Goal: Transaction & Acquisition: Download file/media

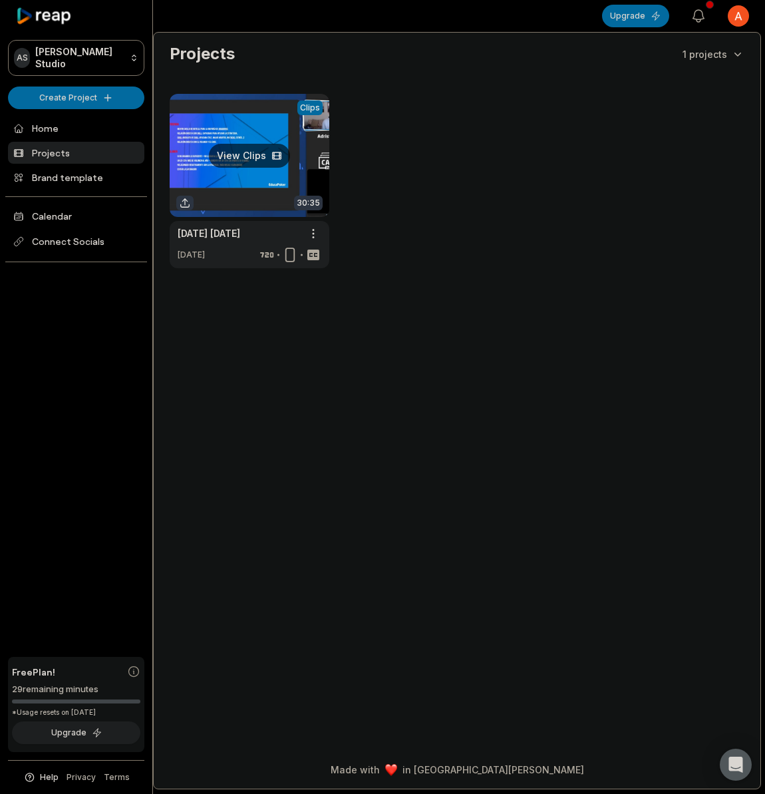
click at [258, 158] on link at bounding box center [250, 181] width 160 height 174
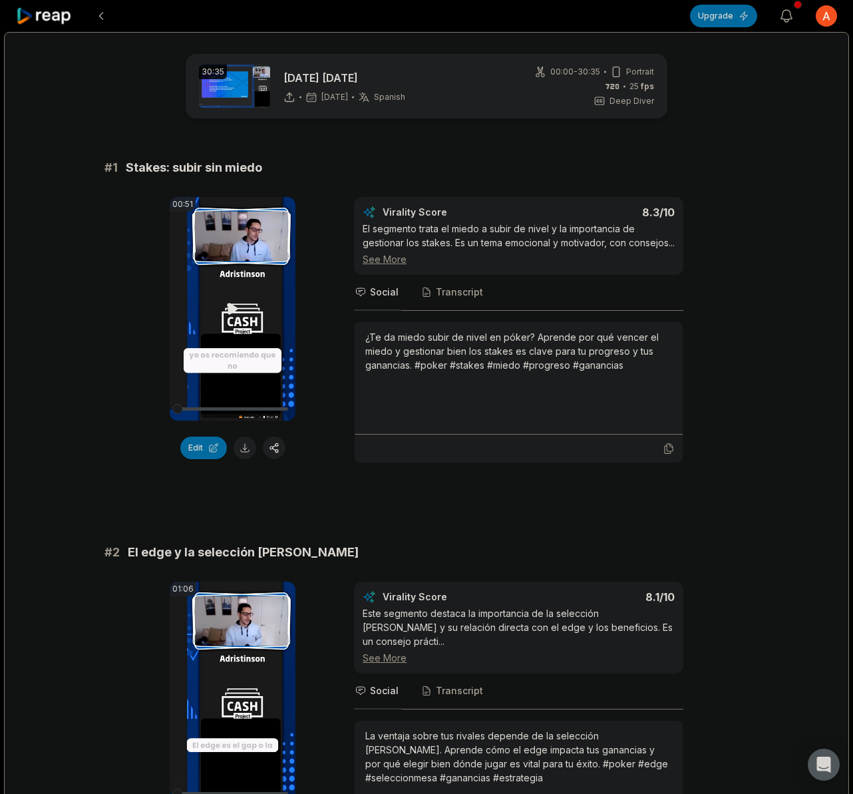
click at [215, 279] on video "Your browser does not support mp4 format." at bounding box center [233, 309] width 126 height 224
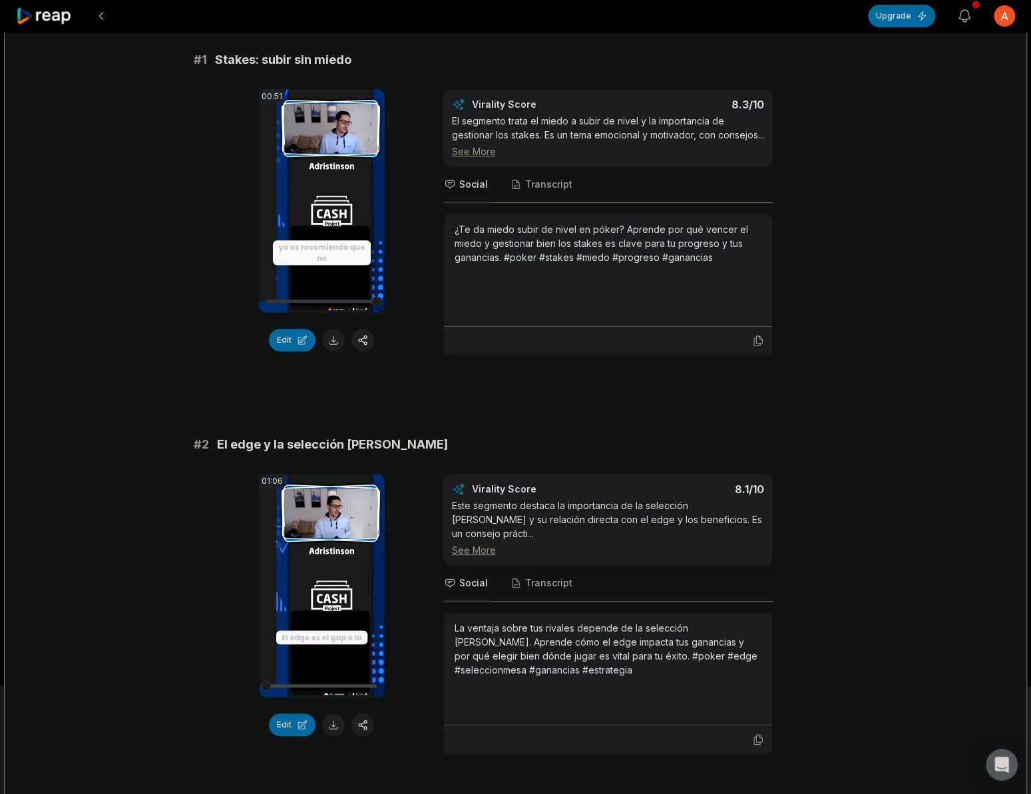
scroll to position [200, 0]
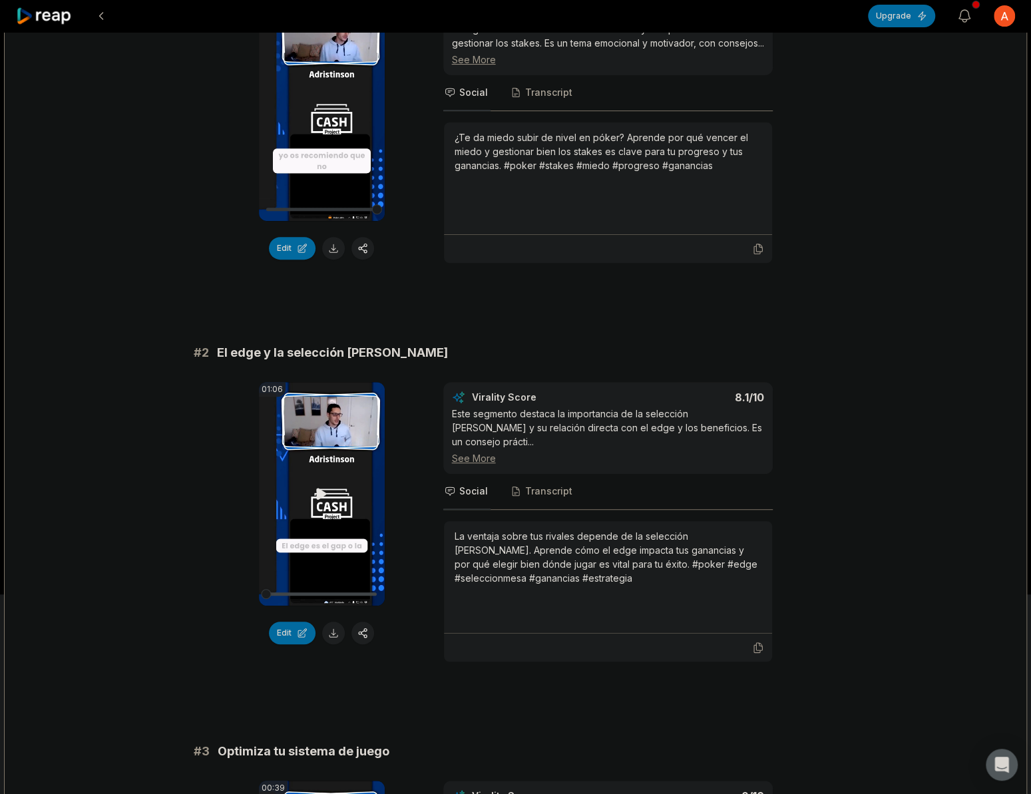
click at [322, 499] on icon at bounding box center [322, 493] width 10 height 11
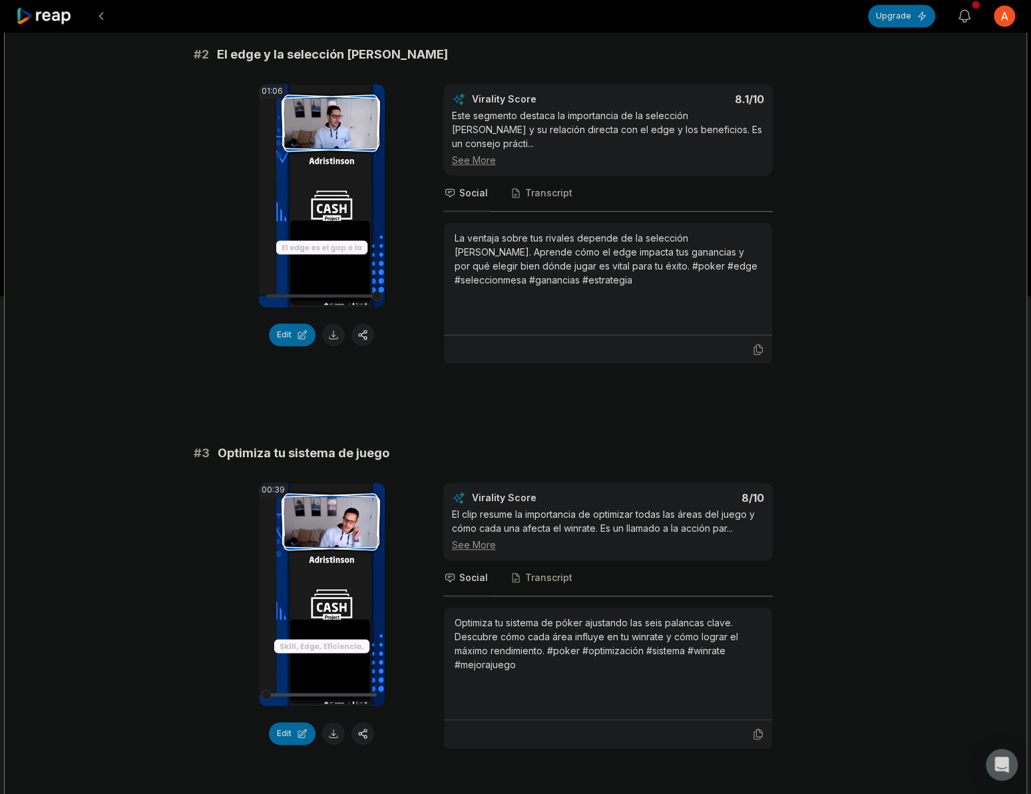
scroll to position [599, 0]
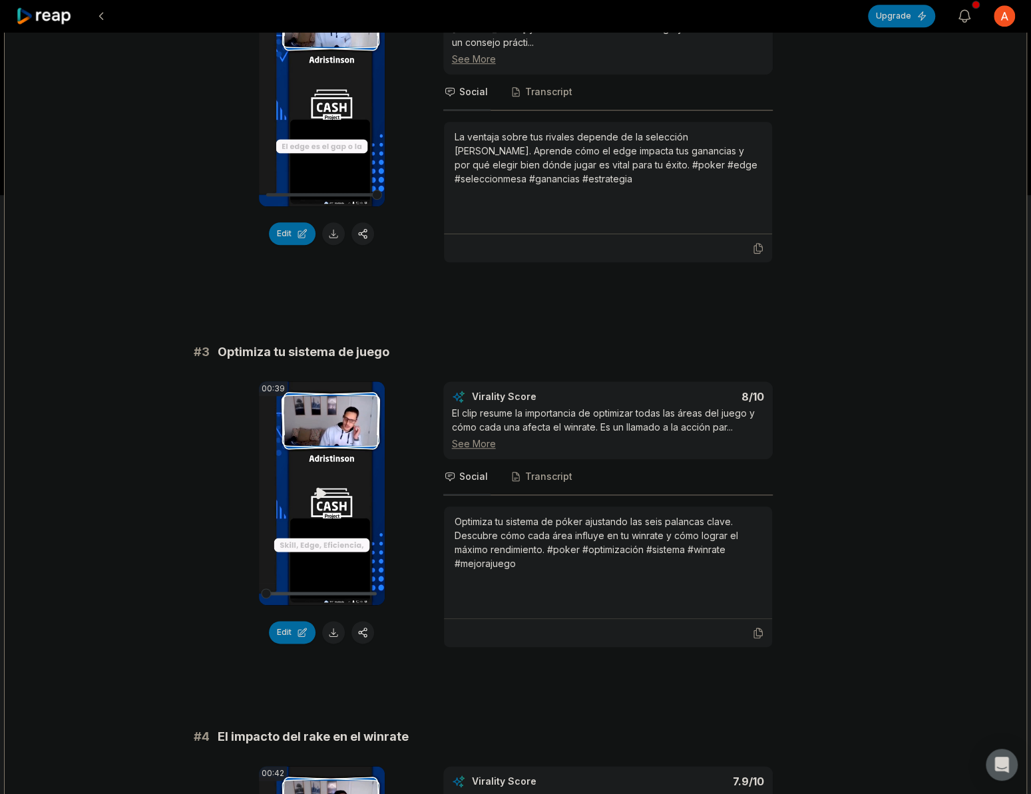
click at [326, 490] on icon at bounding box center [321, 493] width 16 height 16
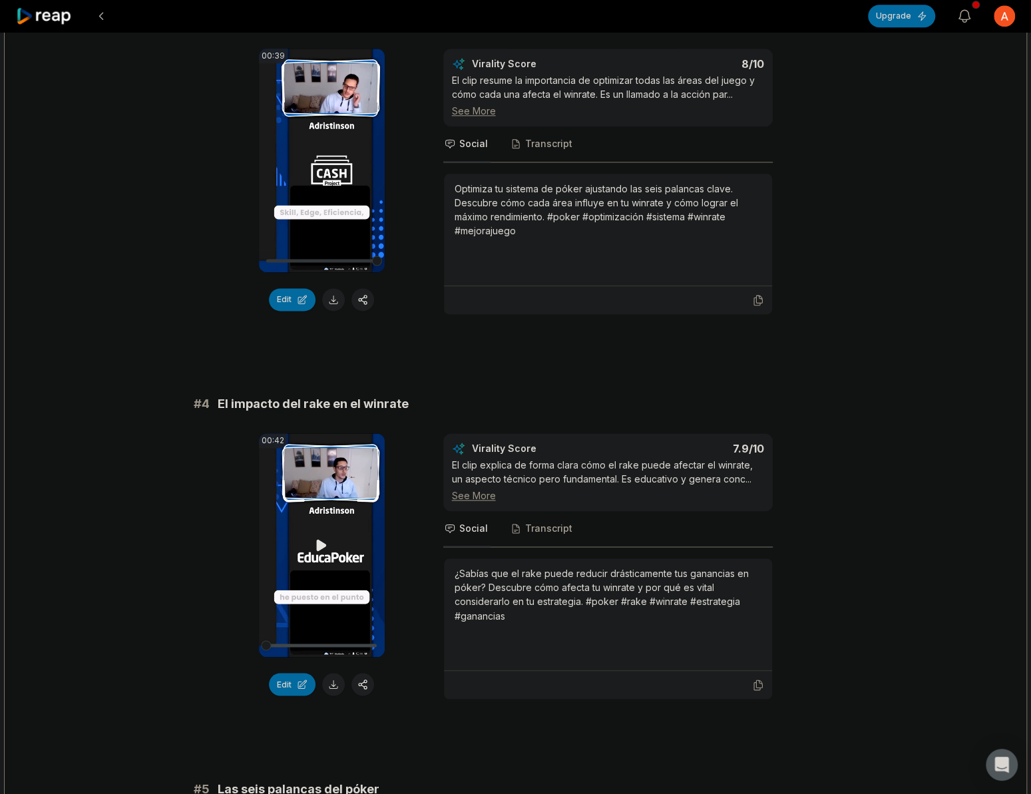
click at [331, 544] on video "Your browser does not support mp4 format." at bounding box center [322, 545] width 126 height 224
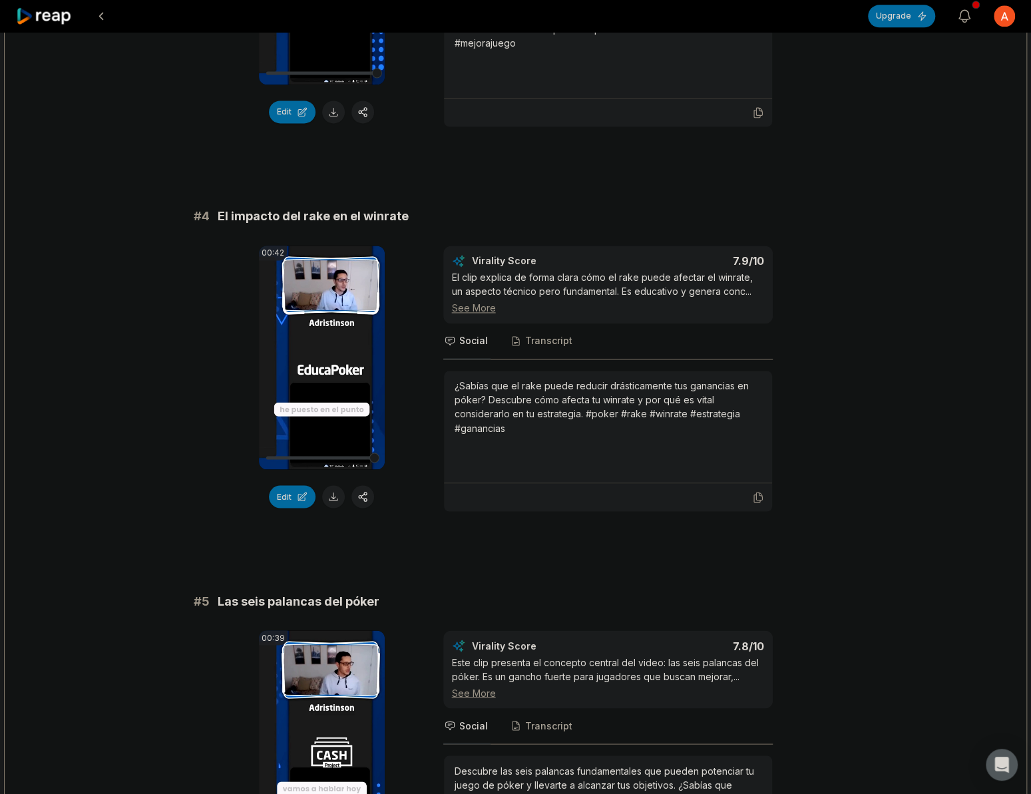
scroll to position [1131, 0]
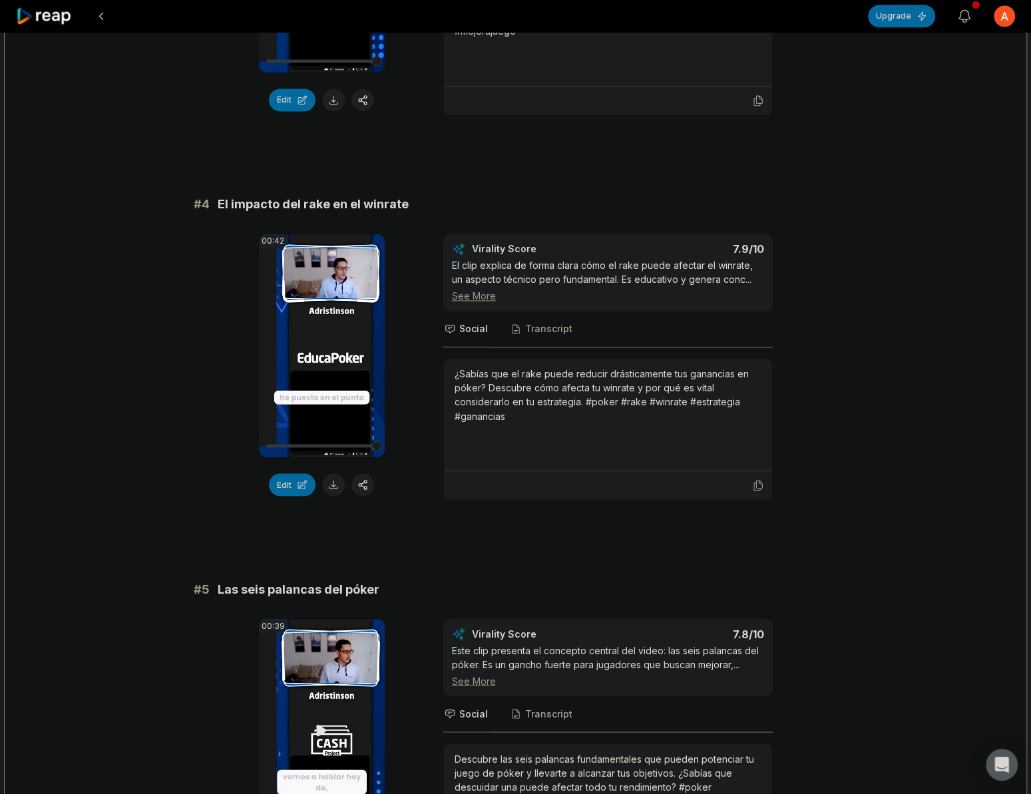
click at [321, 729] on icon at bounding box center [321, 730] width 16 height 16
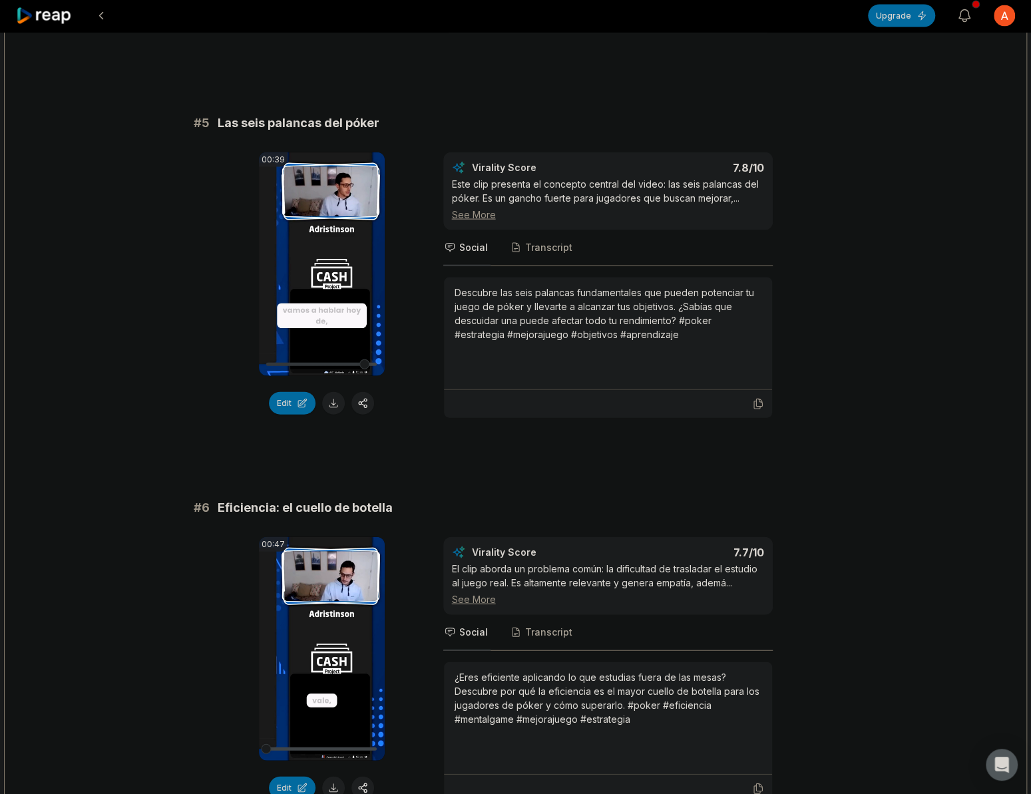
scroll to position [1726, 0]
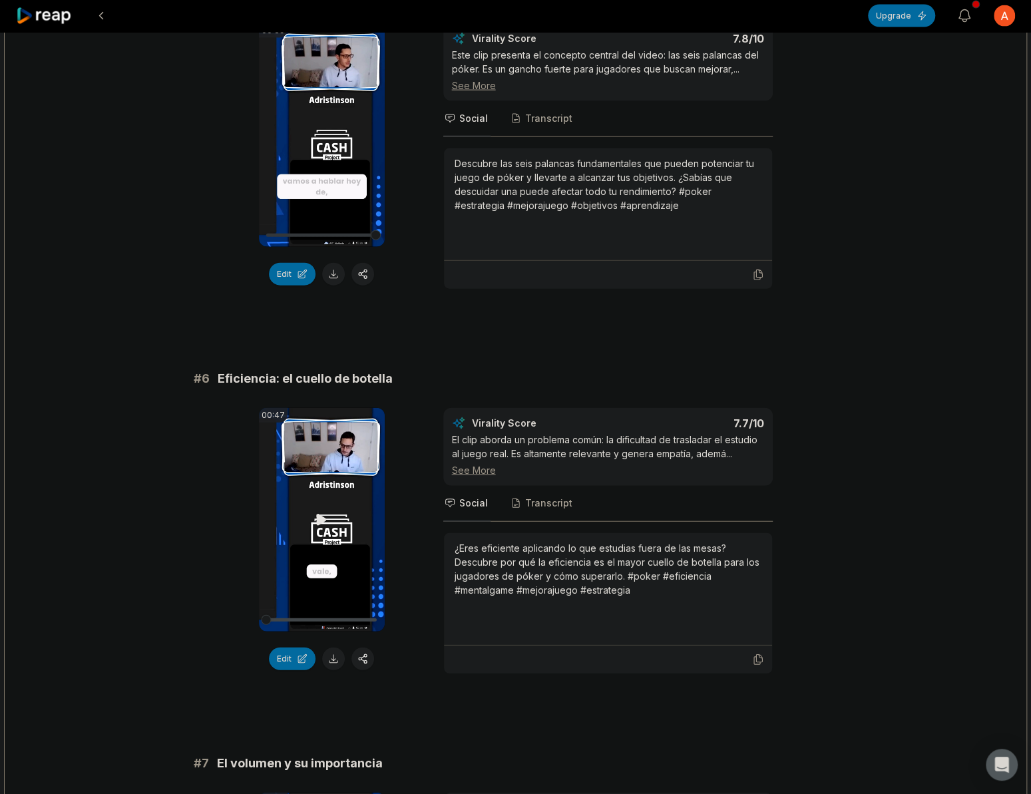
click at [319, 514] on icon at bounding box center [322, 519] width 10 height 11
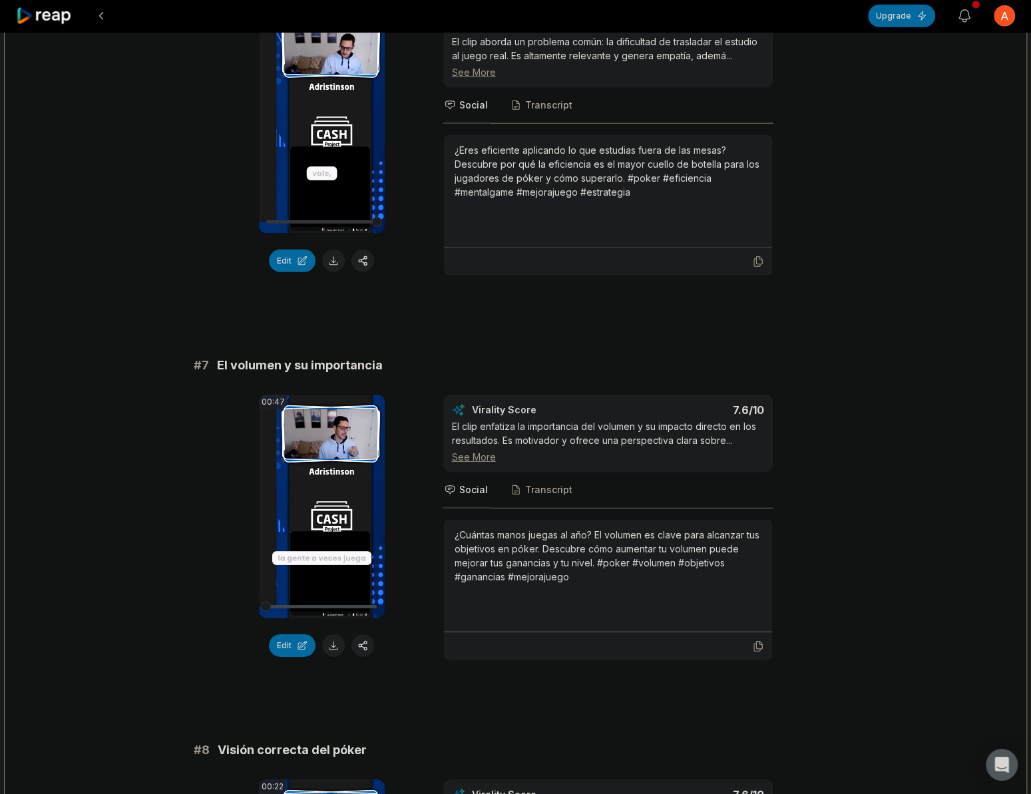
scroll to position [2125, 0]
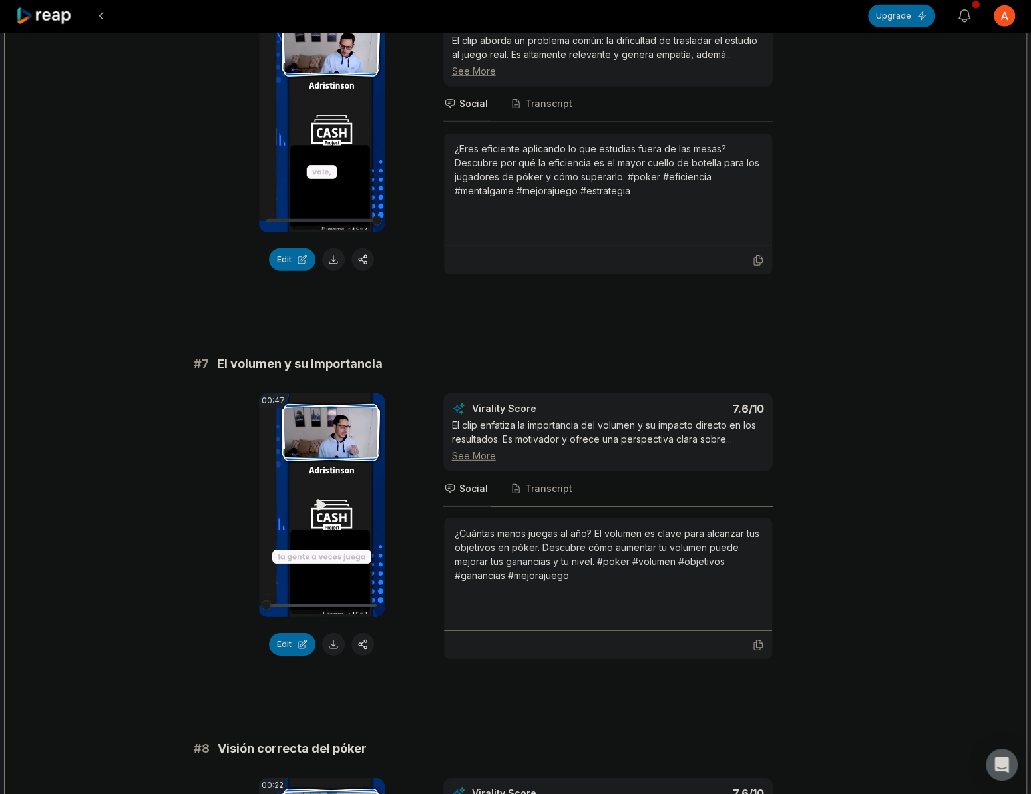
click at [317, 517] on video "Your browser does not support mp4 format." at bounding box center [322, 505] width 126 height 224
click at [288, 635] on button "Edit" at bounding box center [292, 644] width 47 height 23
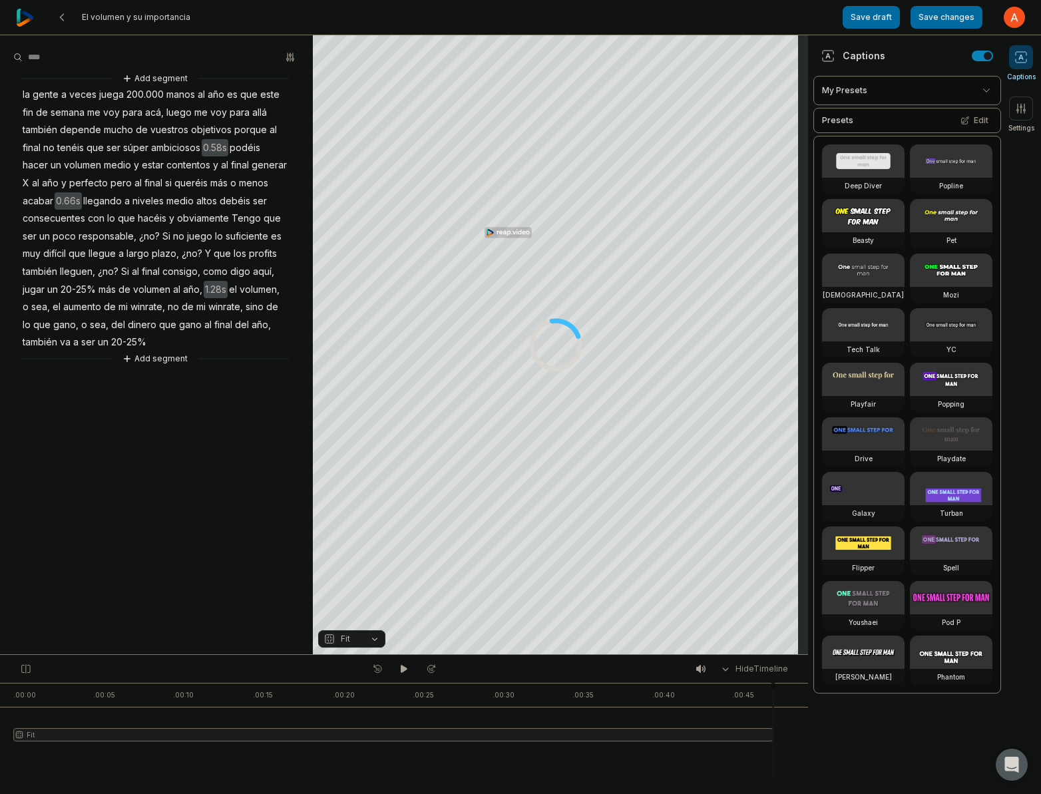
click at [28, 96] on span "la" at bounding box center [26, 95] width 10 height 18
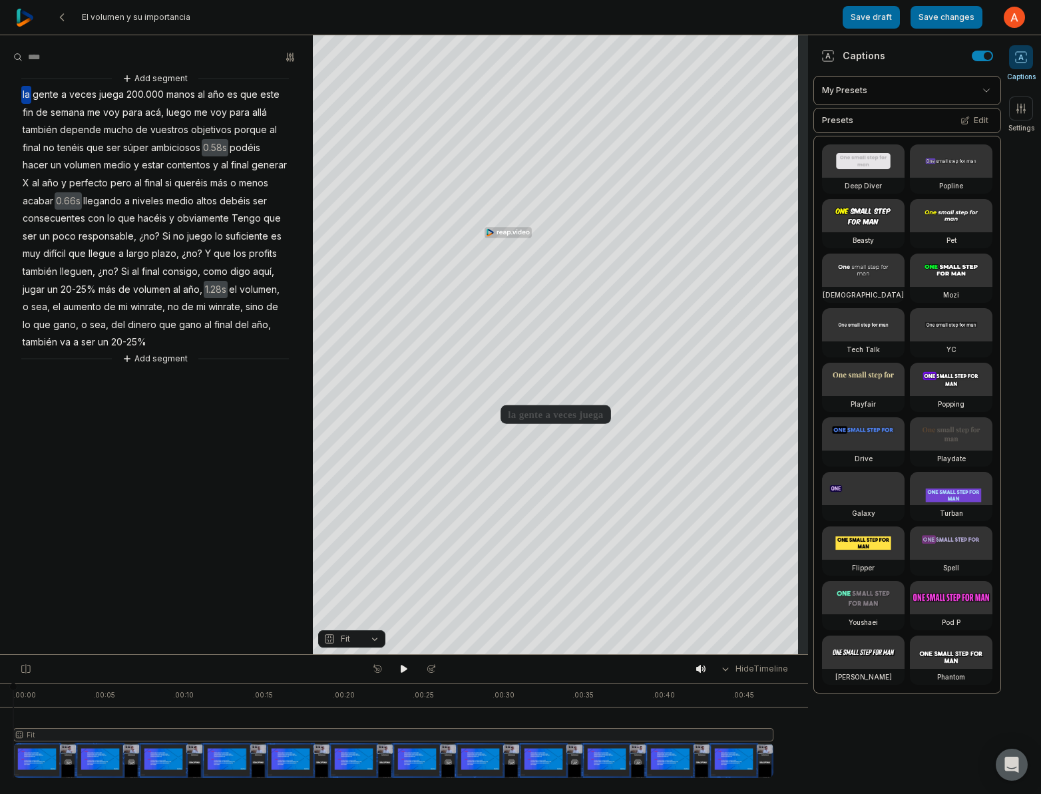
click at [25, 98] on span "la" at bounding box center [26, 95] width 10 height 18
click at [36, 98] on span "gente" at bounding box center [45, 95] width 29 height 18
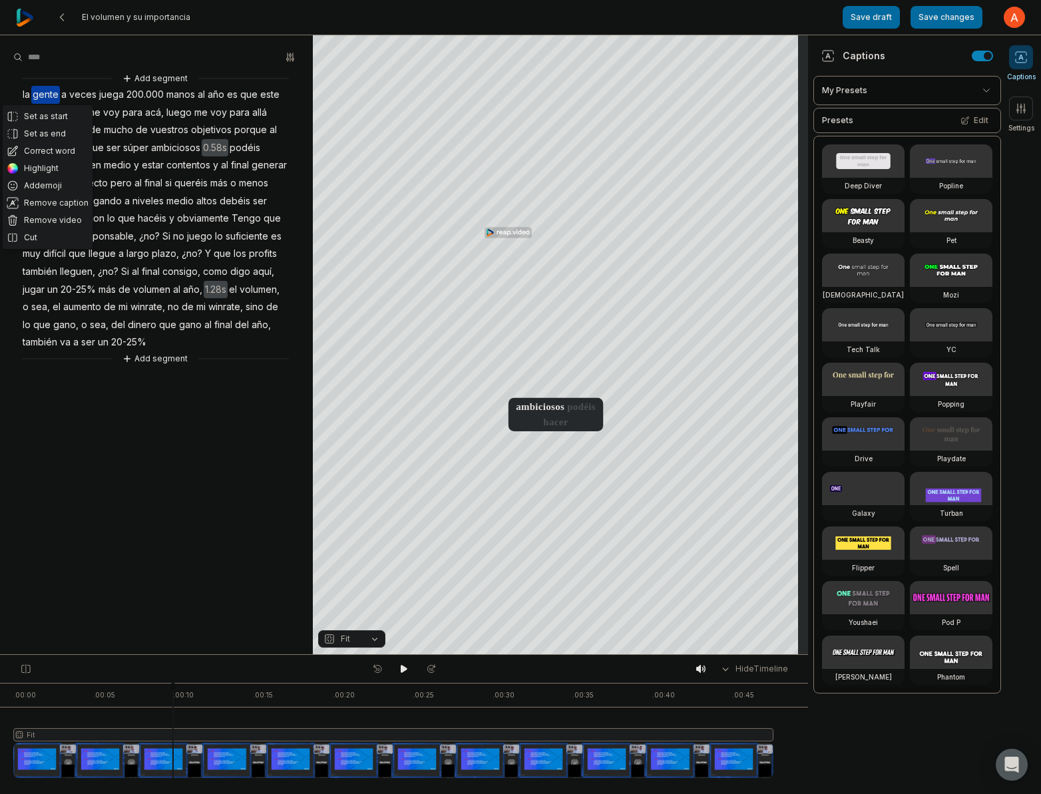
click at [146, 98] on span "200.000" at bounding box center [145, 95] width 40 height 18
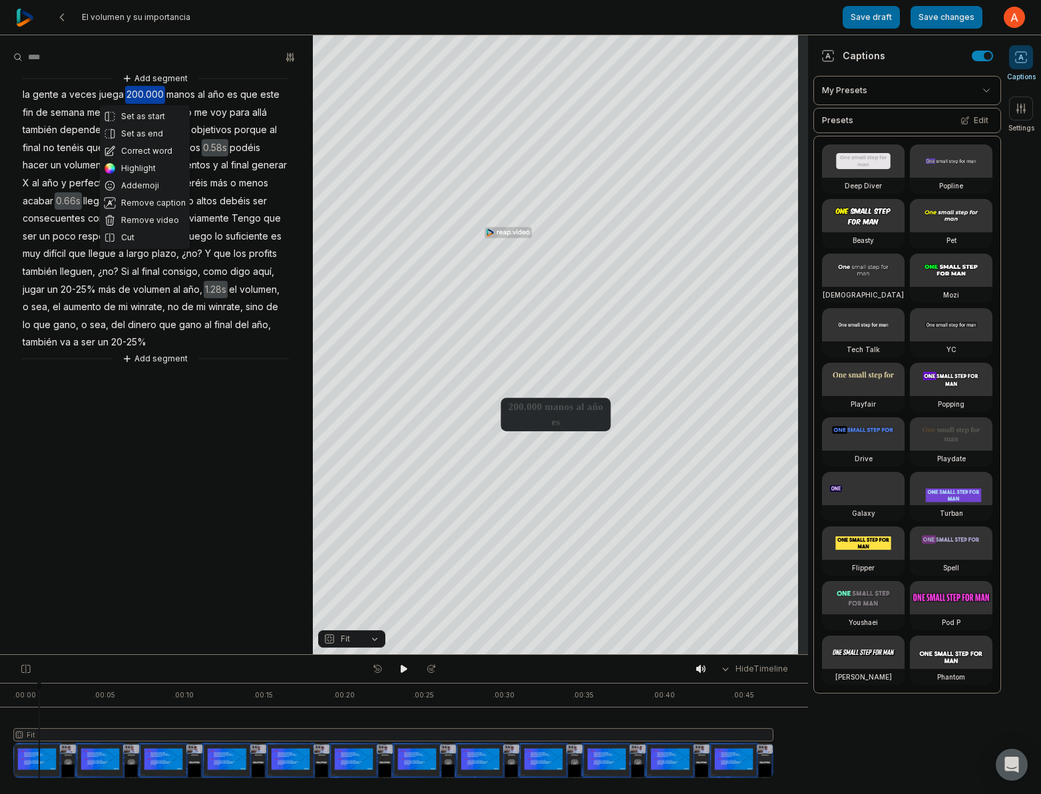
click at [258, 237] on span "suficiente" at bounding box center [246, 237] width 45 height 18
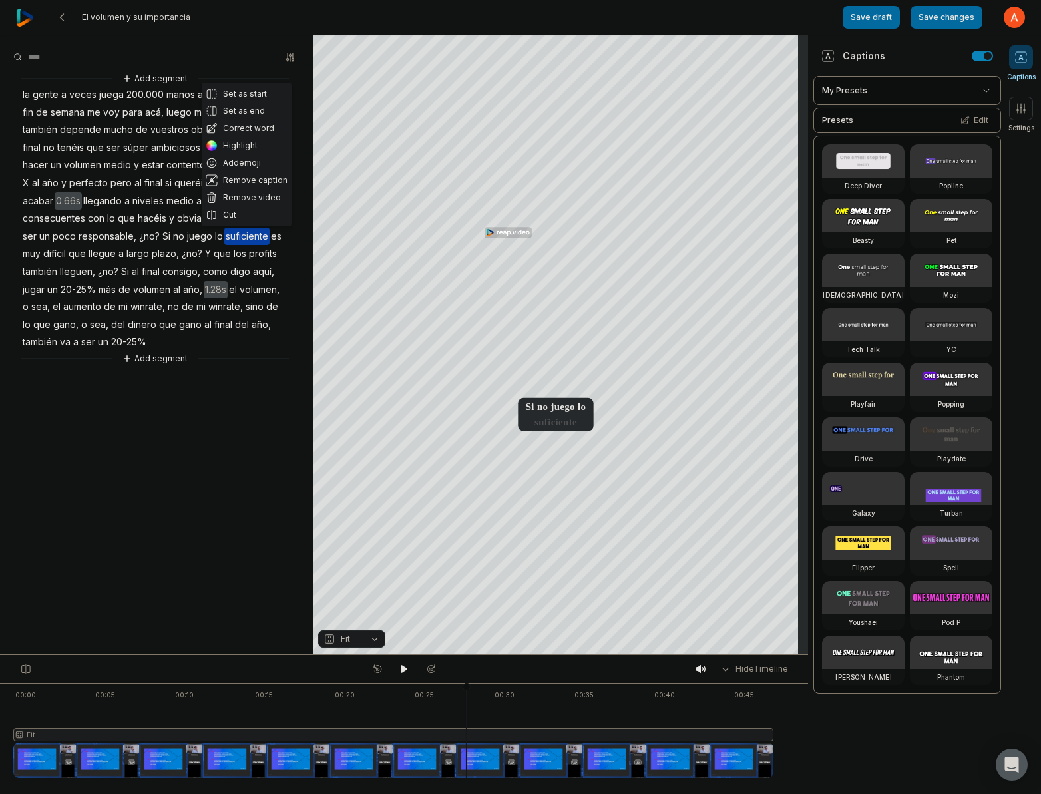
click at [76, 212] on span "consecuentes" at bounding box center [53, 219] width 65 height 18
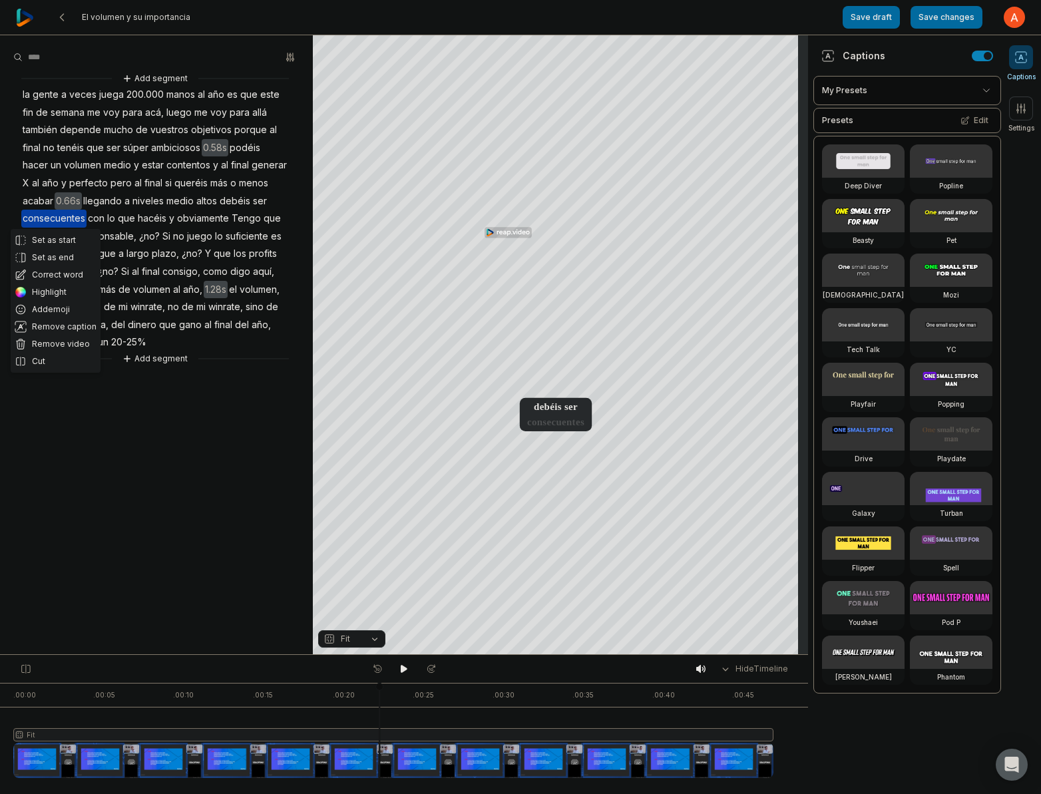
click at [256, 488] on aside "Set as start Set as end Correct word Highlight Add emoji Remove caption Remove …" at bounding box center [156, 344] width 313 height 619
click at [860, 226] on video at bounding box center [863, 215] width 83 height 33
click at [919, 164] on video at bounding box center [951, 160] width 83 height 33
click at [868, 377] on video at bounding box center [863, 379] width 83 height 33
click at [945, 651] on video at bounding box center [951, 651] width 83 height 33
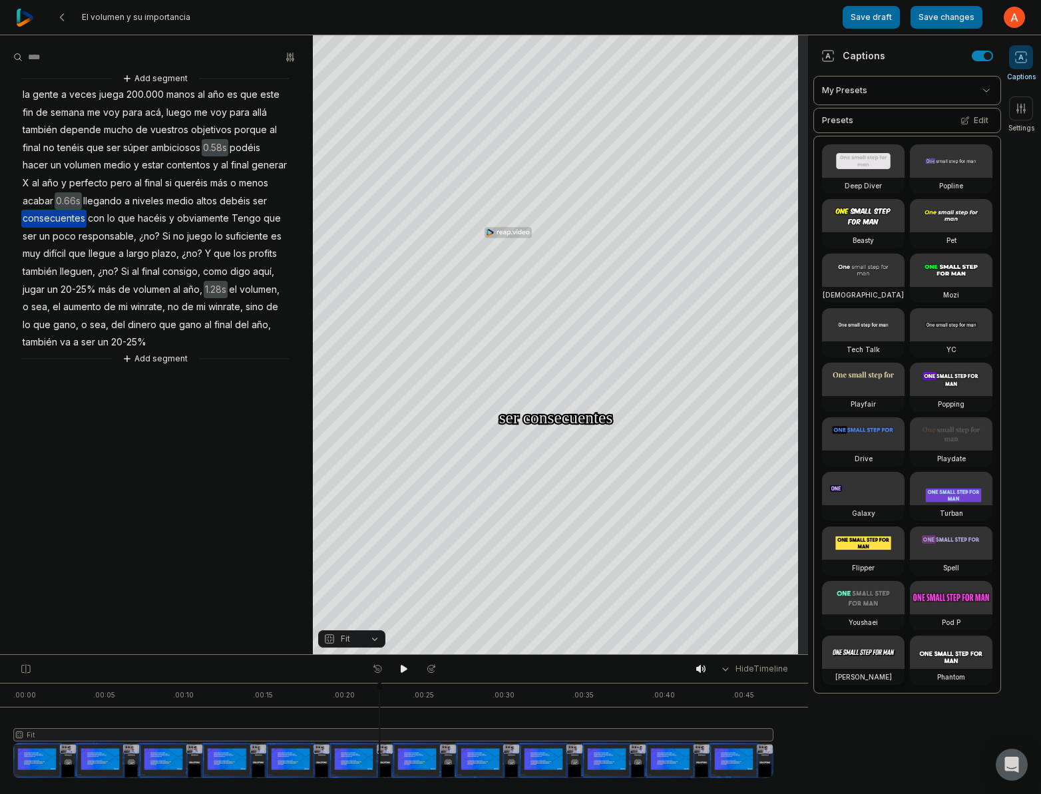
click at [889, 661] on video at bounding box center [863, 651] width 83 height 33
click at [409, 673] on icon at bounding box center [404, 668] width 11 height 11
click at [958, 371] on video at bounding box center [951, 379] width 83 height 33
click at [65, 15] on icon at bounding box center [62, 17] width 11 height 11
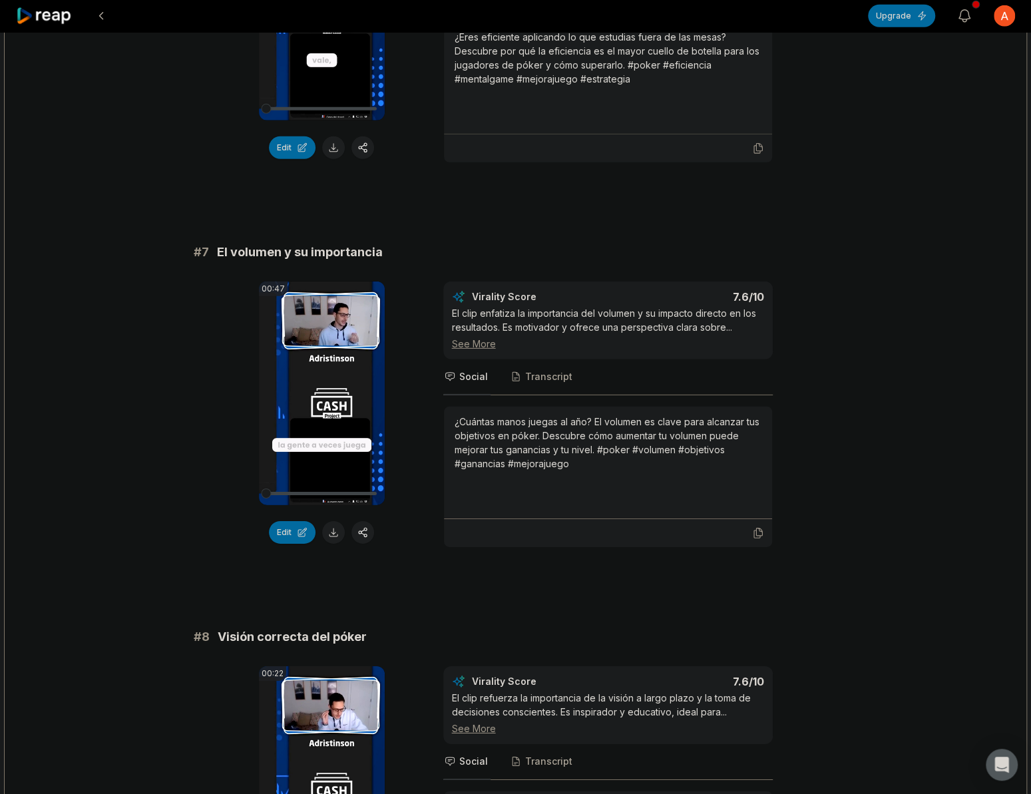
scroll to position [2238, 0]
click at [321, 388] on icon at bounding box center [322, 391] width 10 height 11
click at [336, 526] on button at bounding box center [333, 531] width 23 height 23
